Goal: Information Seeking & Learning: Learn about a topic

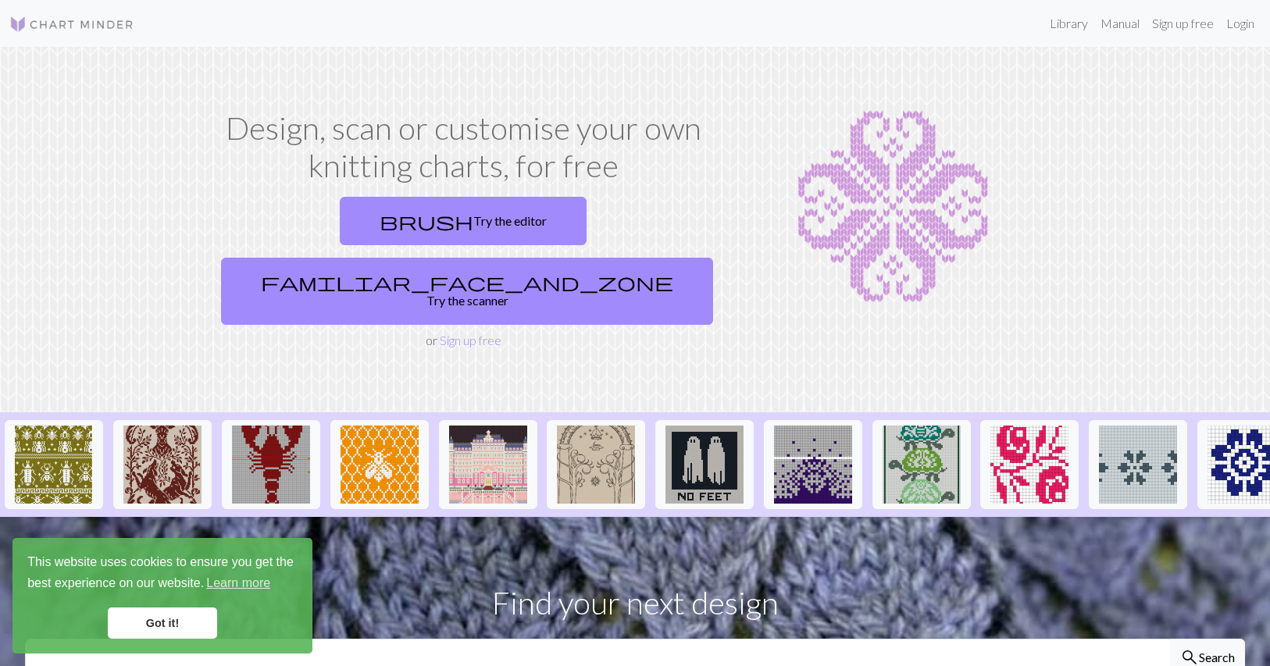
click at [203, 620] on link "Got it!" at bounding box center [162, 623] width 109 height 31
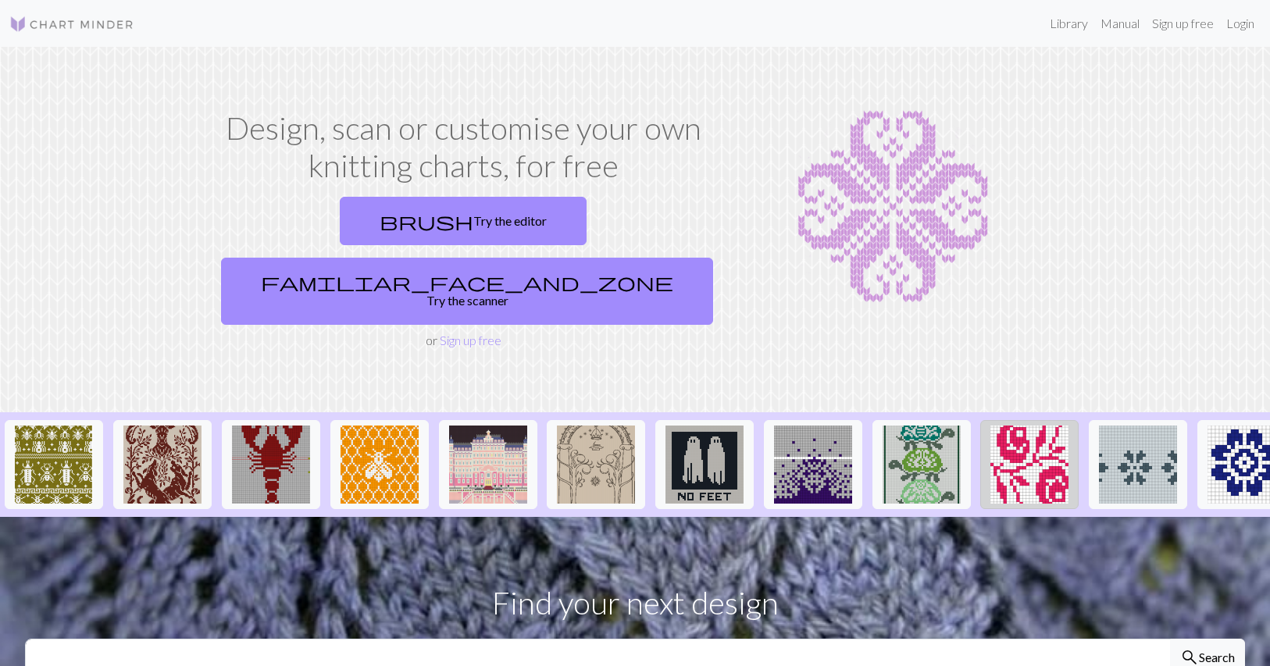
click at [1048, 426] on img at bounding box center [1030, 465] width 78 height 78
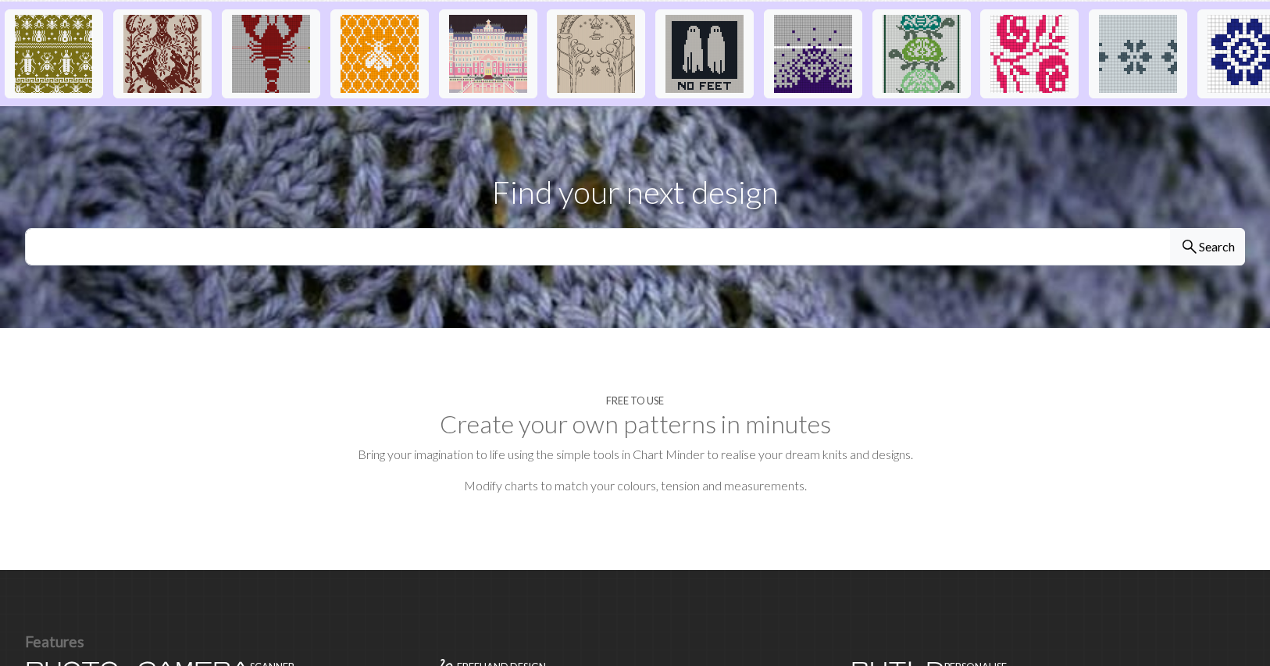
scroll to position [413, 0]
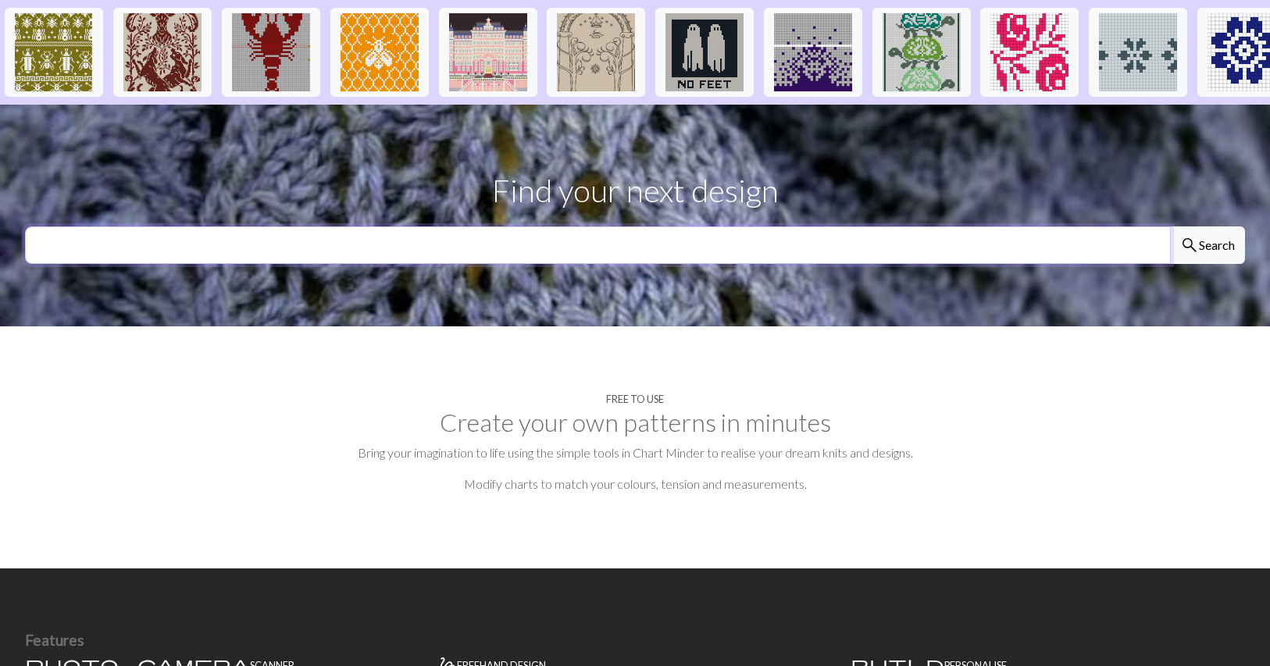
click at [397, 227] on input "text" at bounding box center [598, 246] width 1146 height 38
type input "punk"
click at [1207, 227] on button "search Search" at bounding box center [1207, 246] width 75 height 38
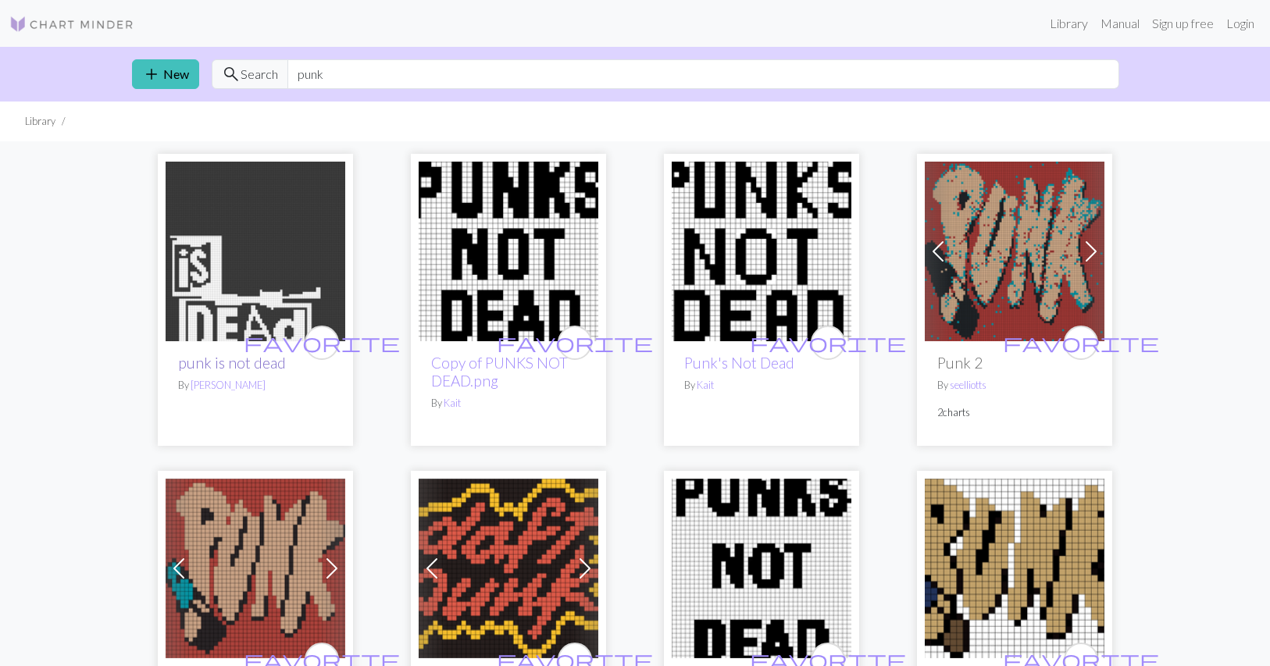
click at [248, 367] on link "punk is not dead" at bounding box center [232, 363] width 108 height 18
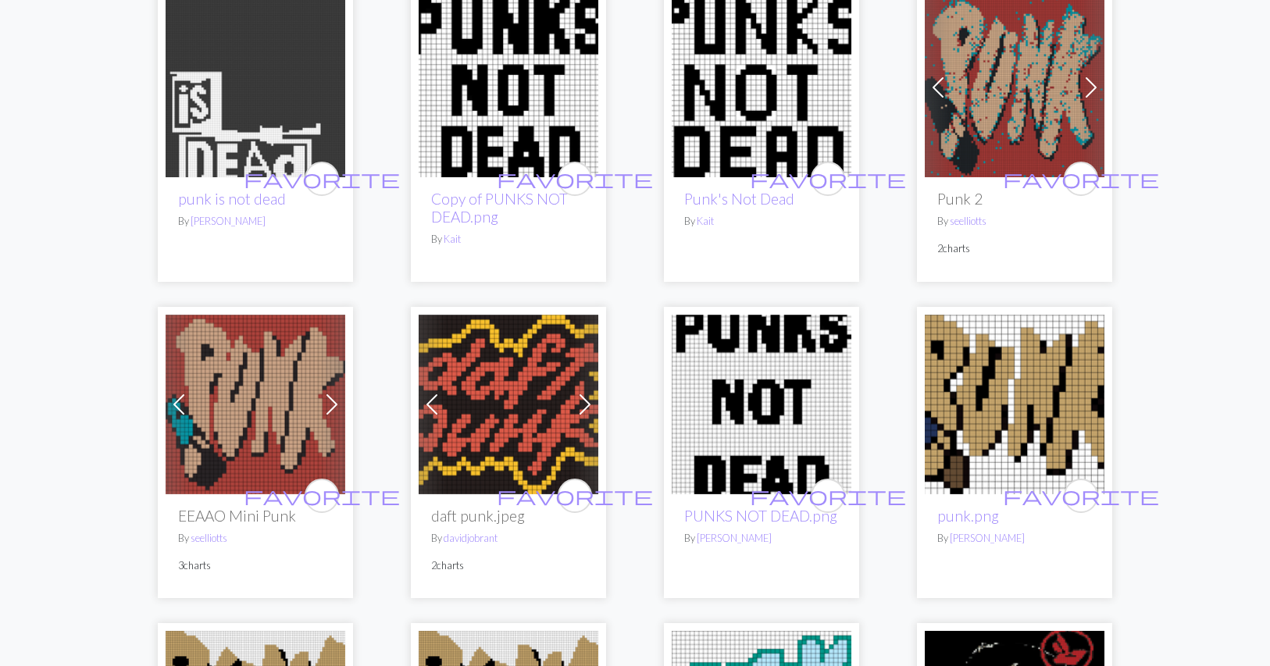
scroll to position [127, 0]
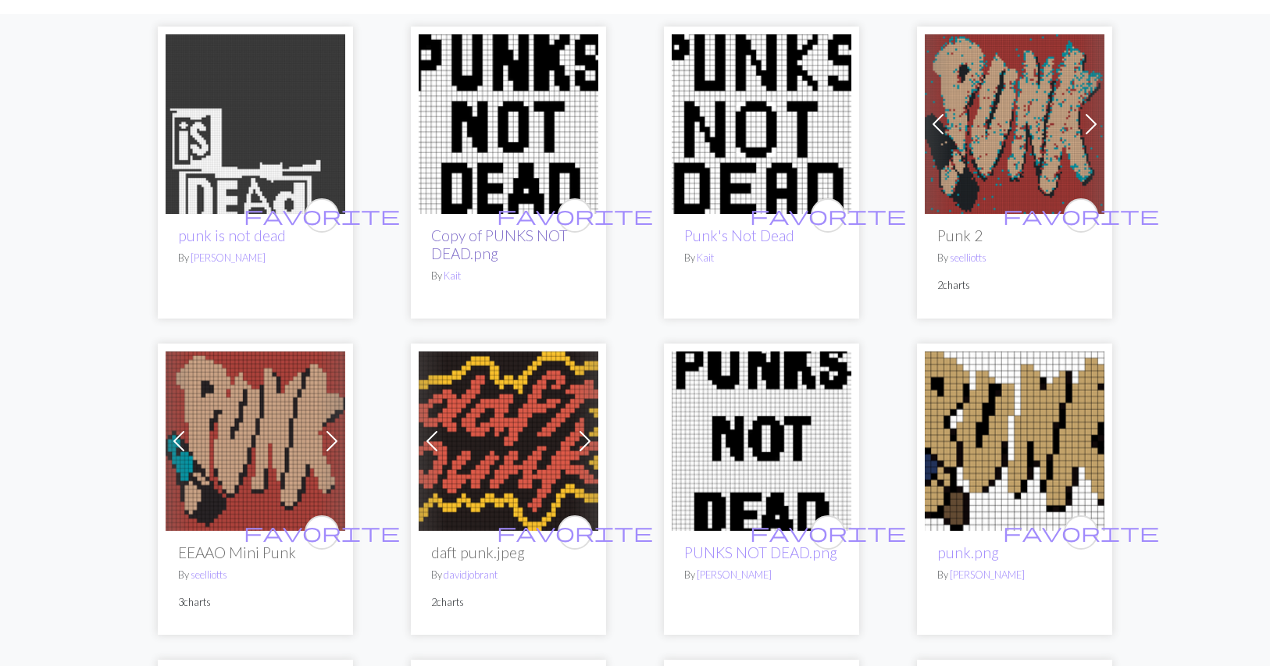
click at [470, 251] on link "Copy of PUNKS NOT DEAD.png" at bounding box center [499, 245] width 137 height 36
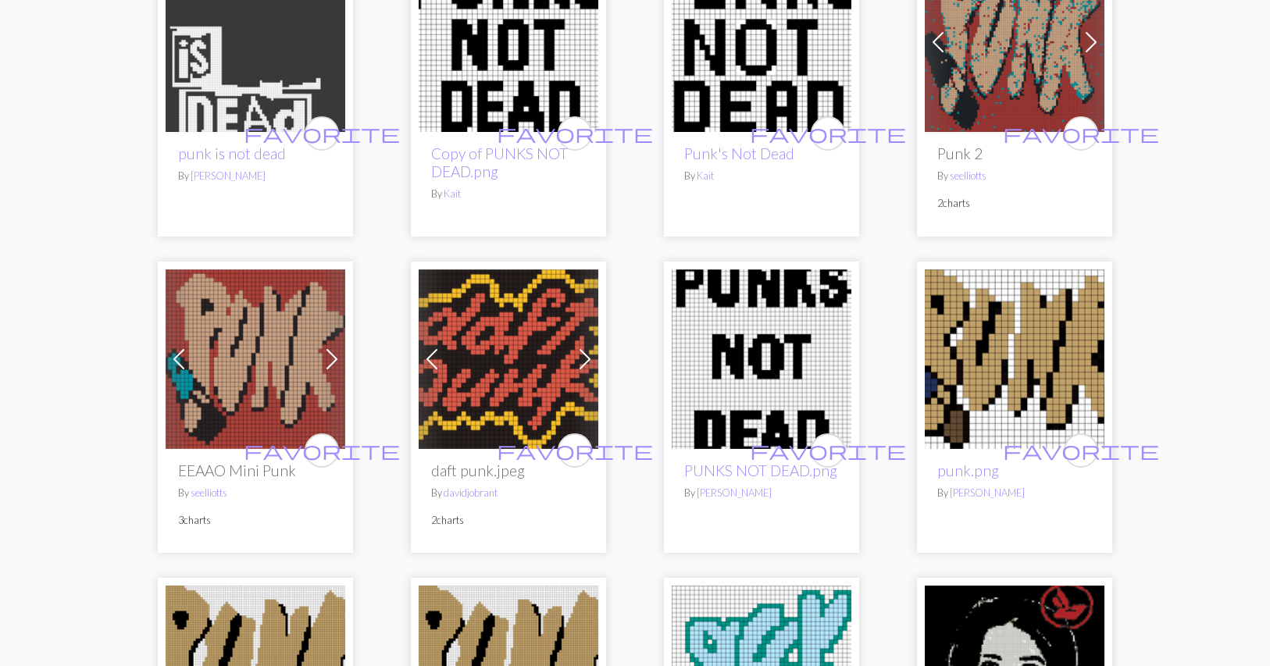
scroll to position [211, 0]
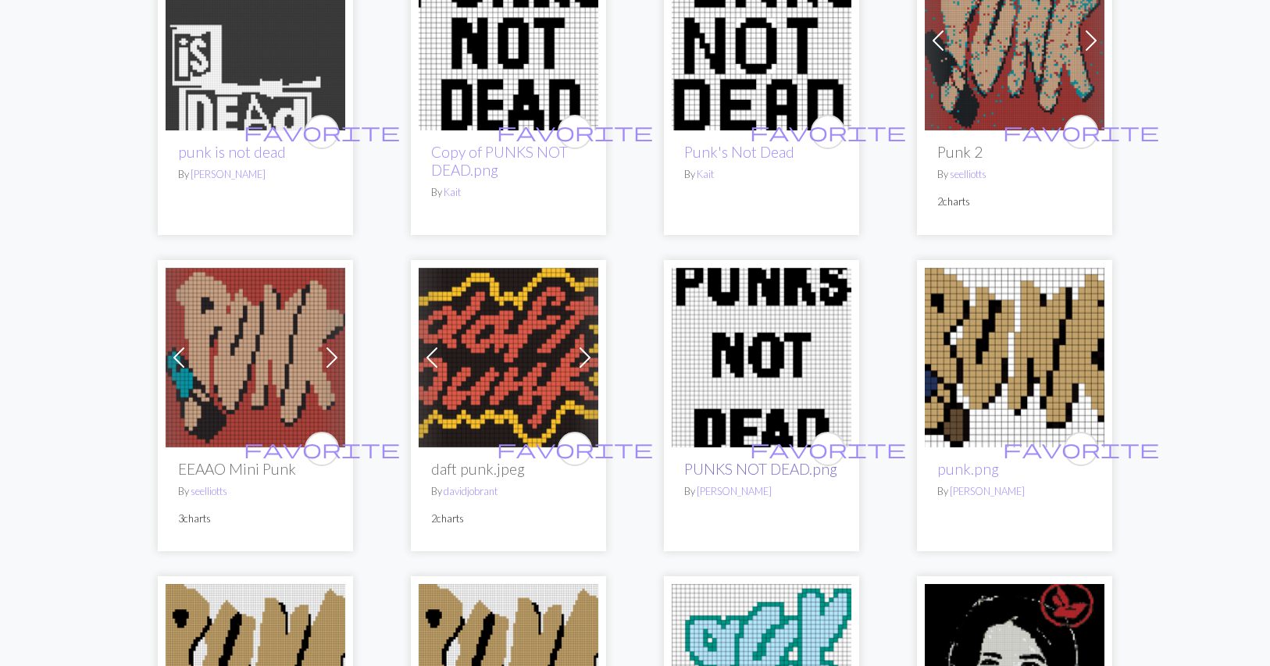
click at [728, 466] on link "PUNKS NOT DEAD.png" at bounding box center [760, 469] width 153 height 18
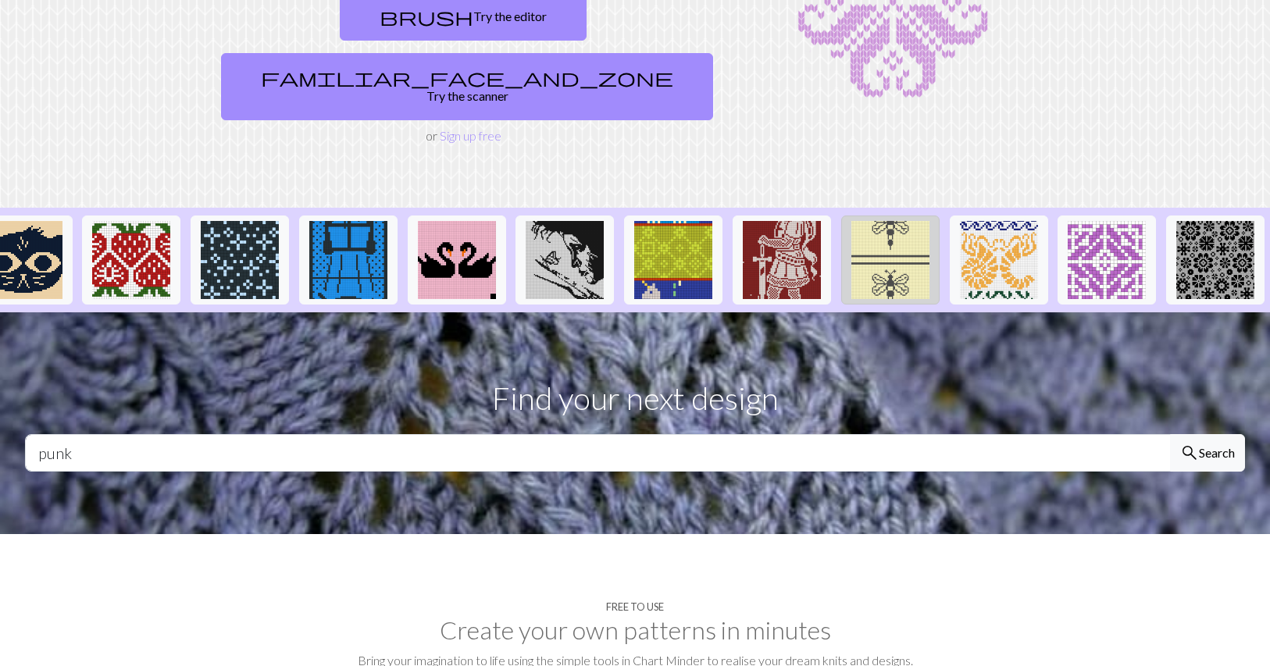
scroll to position [0, 1441]
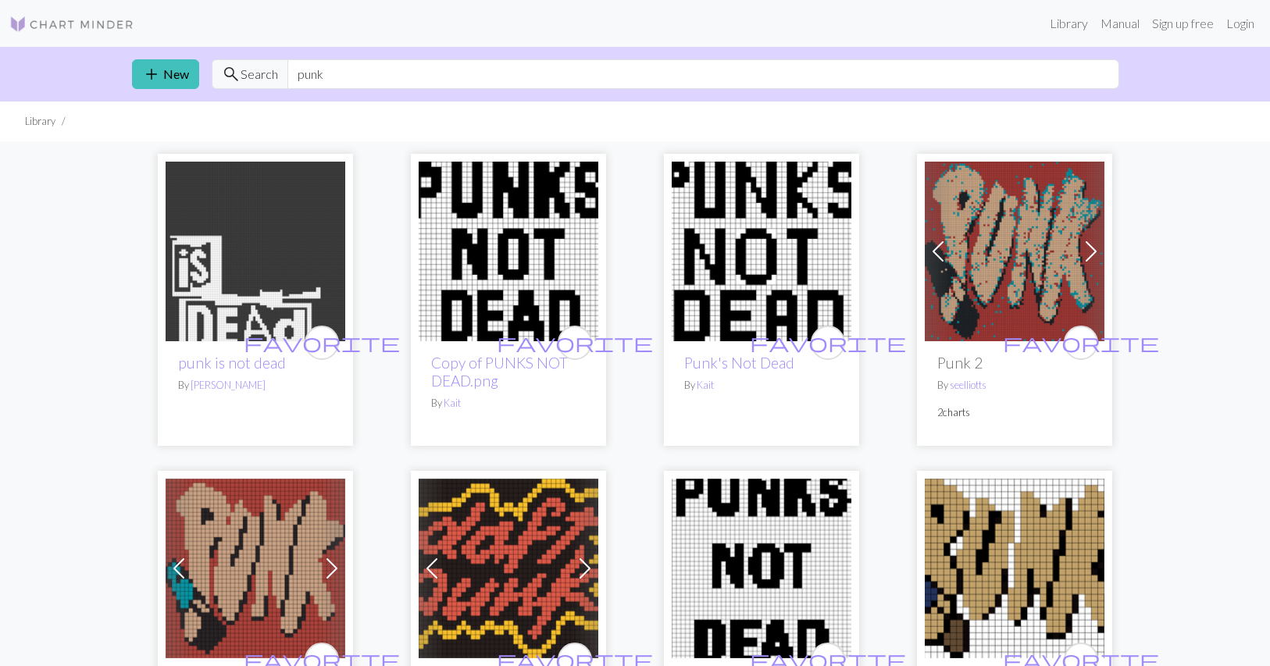
scroll to position [2, 0]
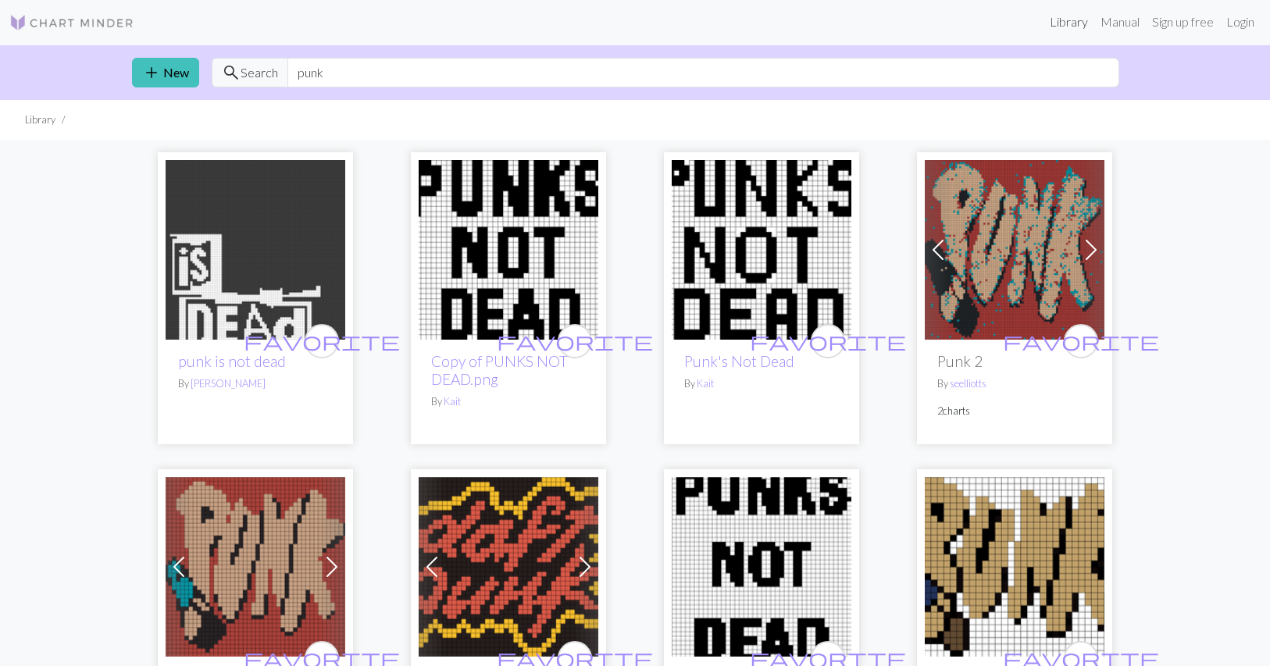
click at [1062, 20] on link "Library" at bounding box center [1069, 21] width 51 height 31
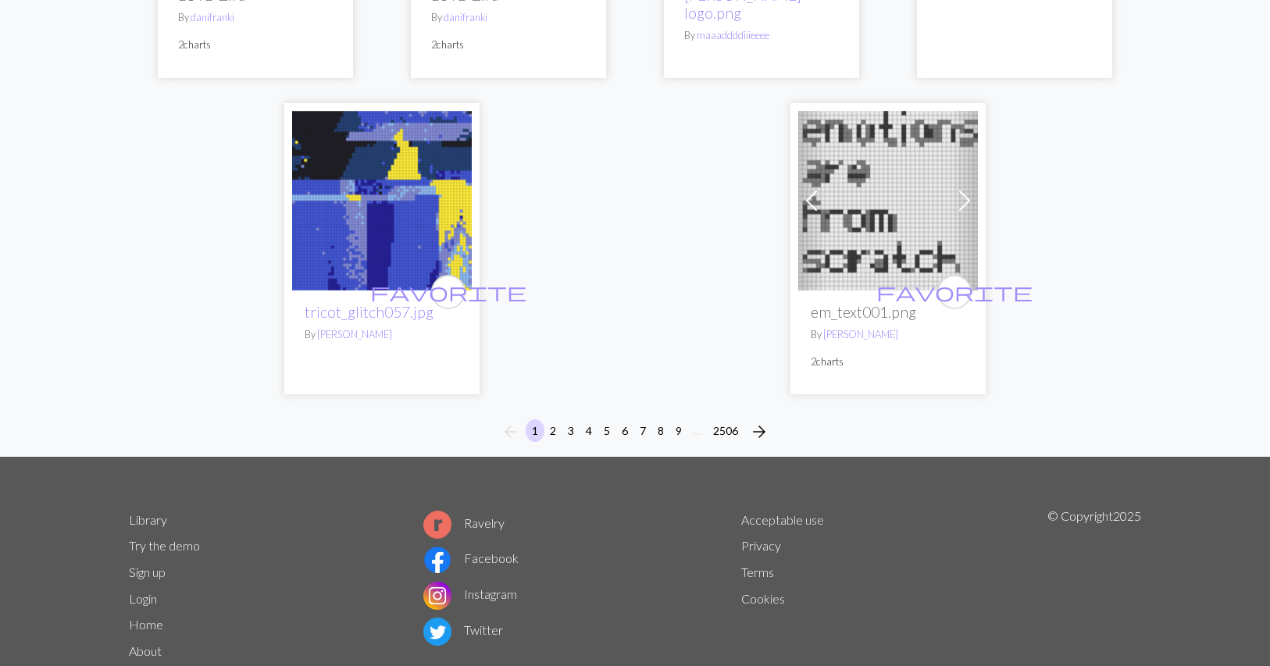
scroll to position [3998, 0]
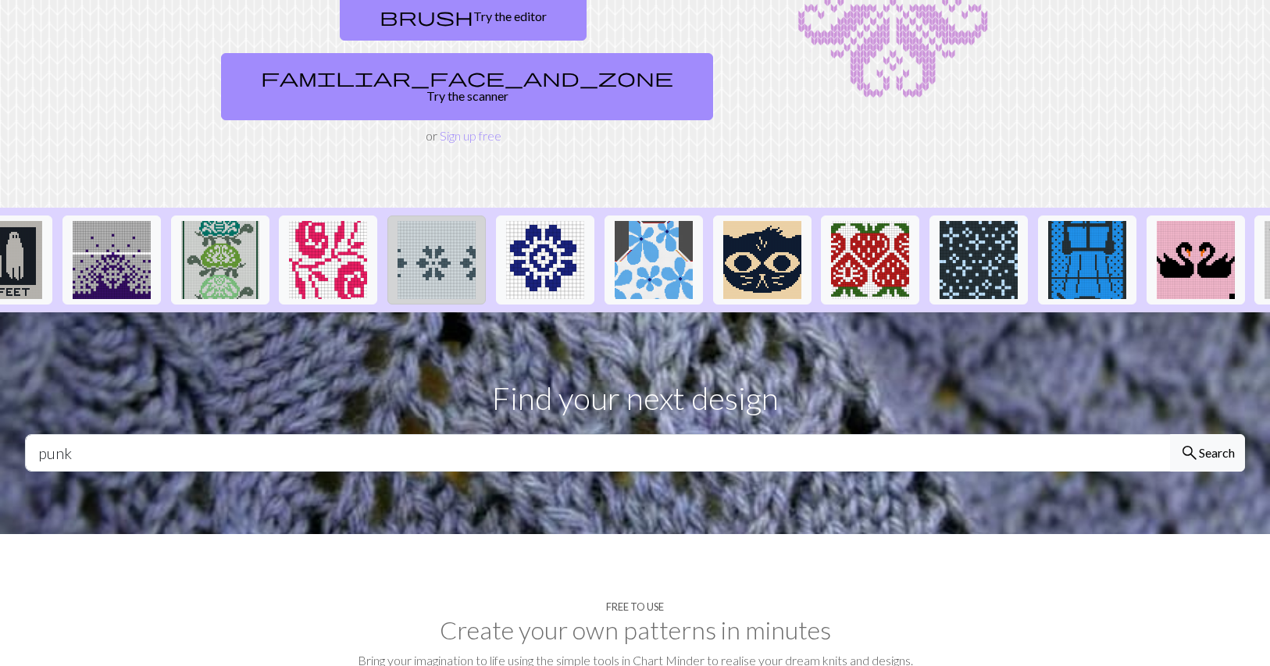
scroll to position [0, 740]
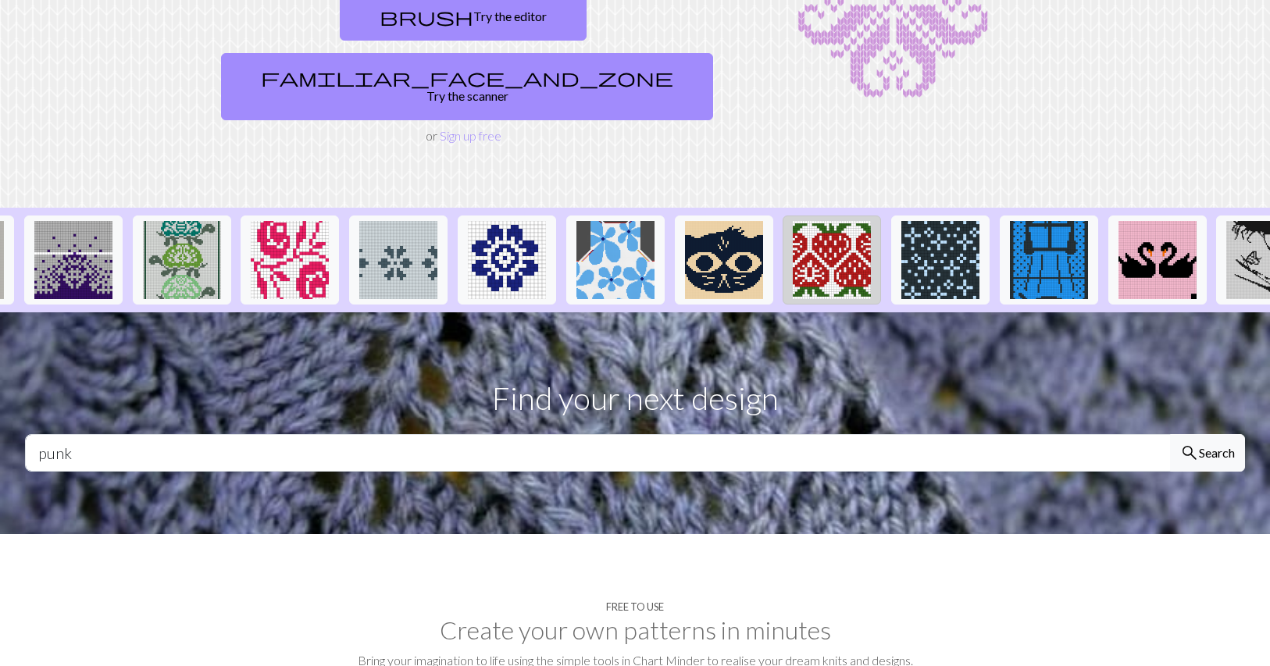
click at [813, 221] on img at bounding box center [832, 260] width 78 height 78
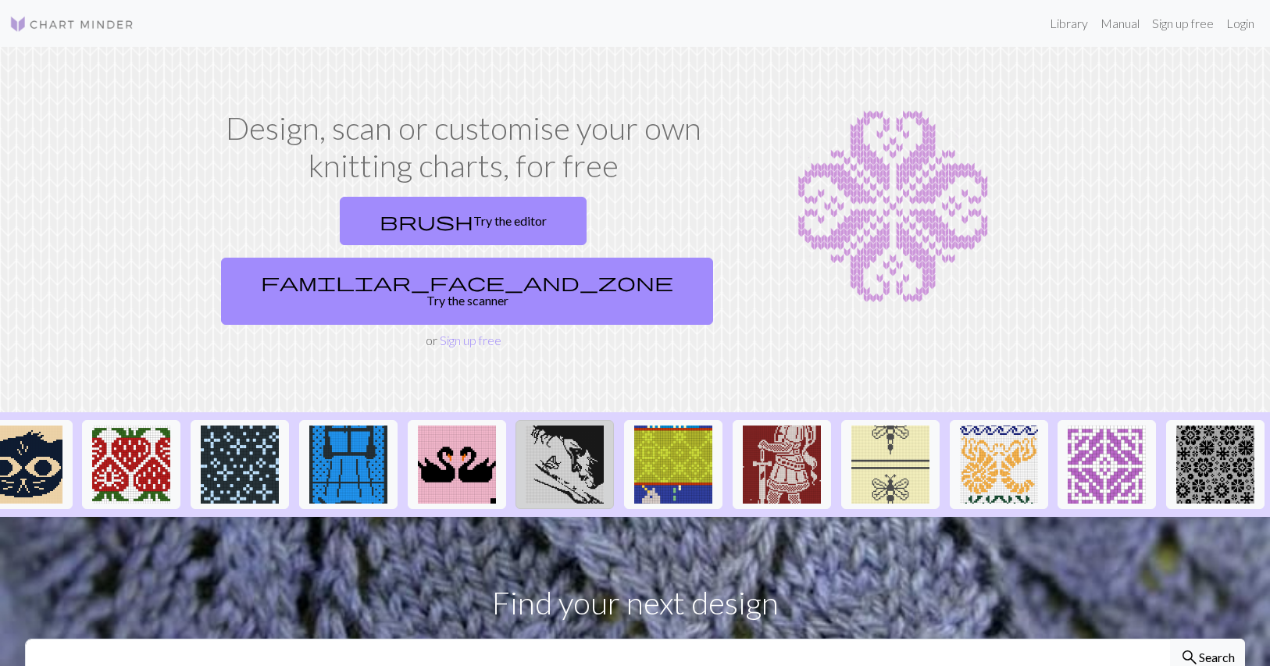
scroll to position [0, 1441]
click at [577, 443] on img at bounding box center [565, 465] width 78 height 78
